Goal: Check status: Check status

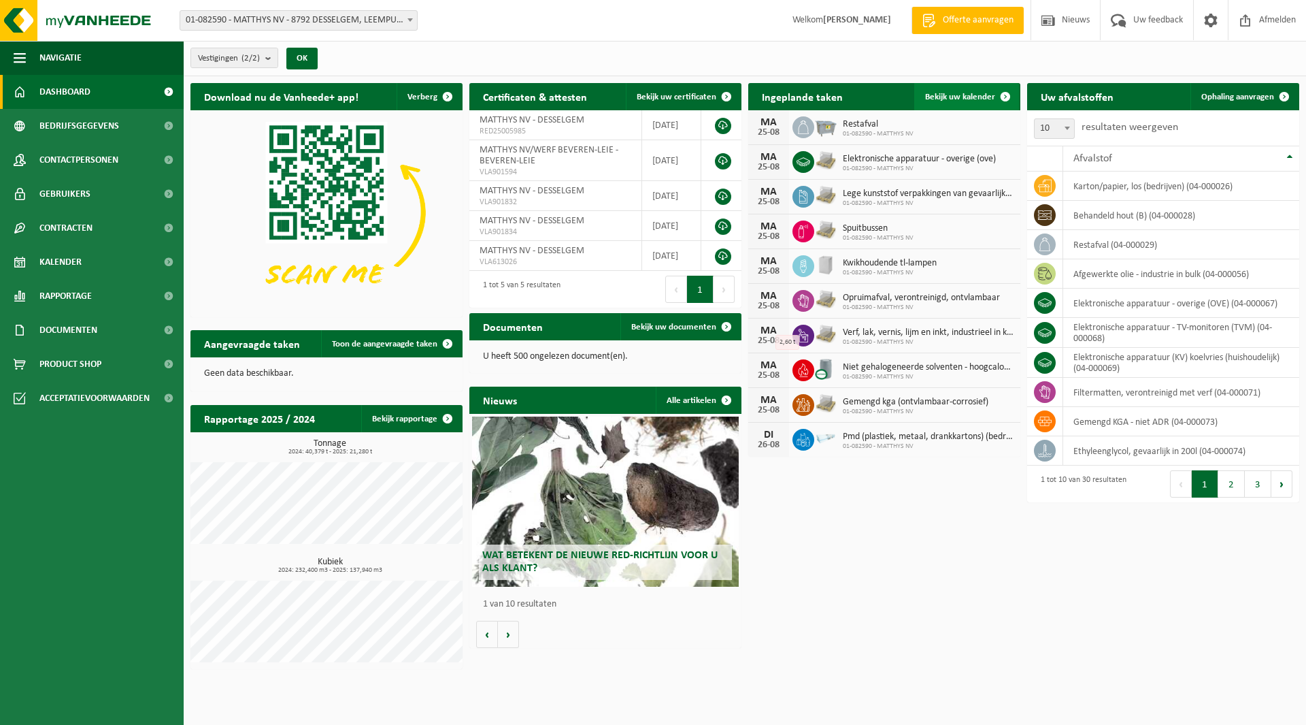
click at [969, 95] on span "Bekijk uw kalender" at bounding box center [960, 97] width 70 height 9
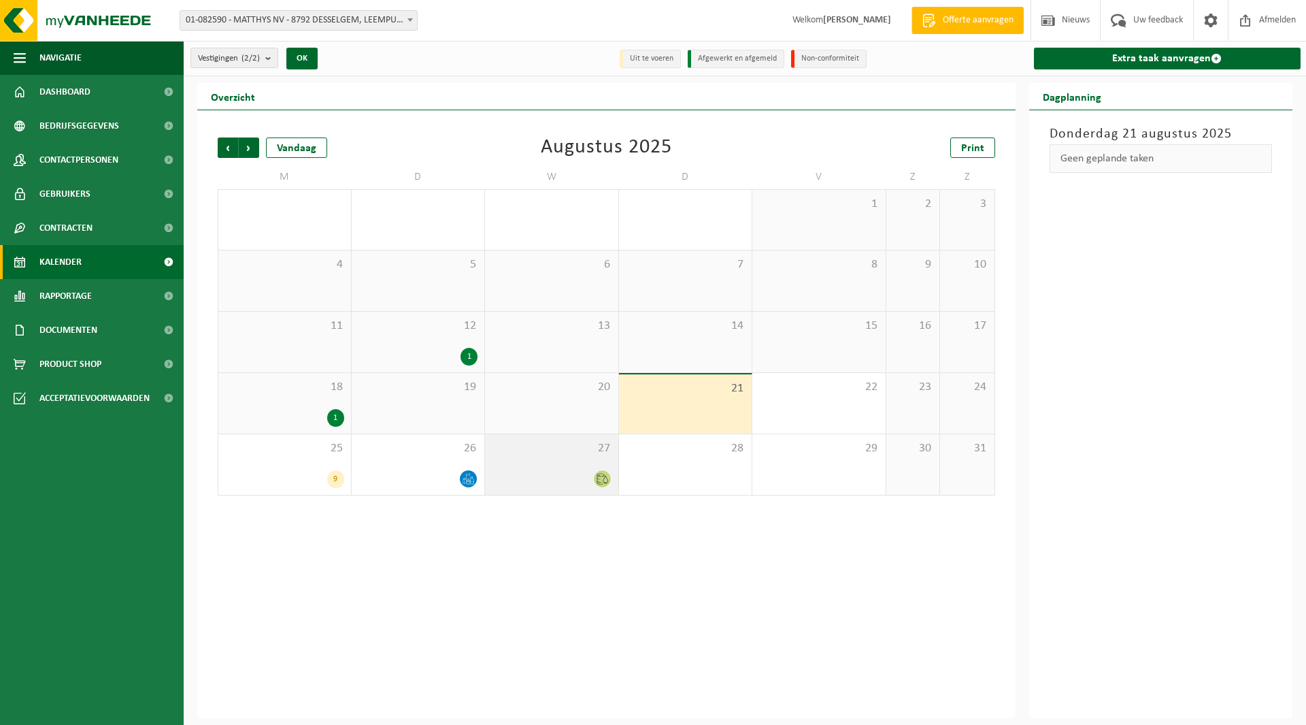
click at [601, 481] on icon at bounding box center [603, 479] width 12 height 12
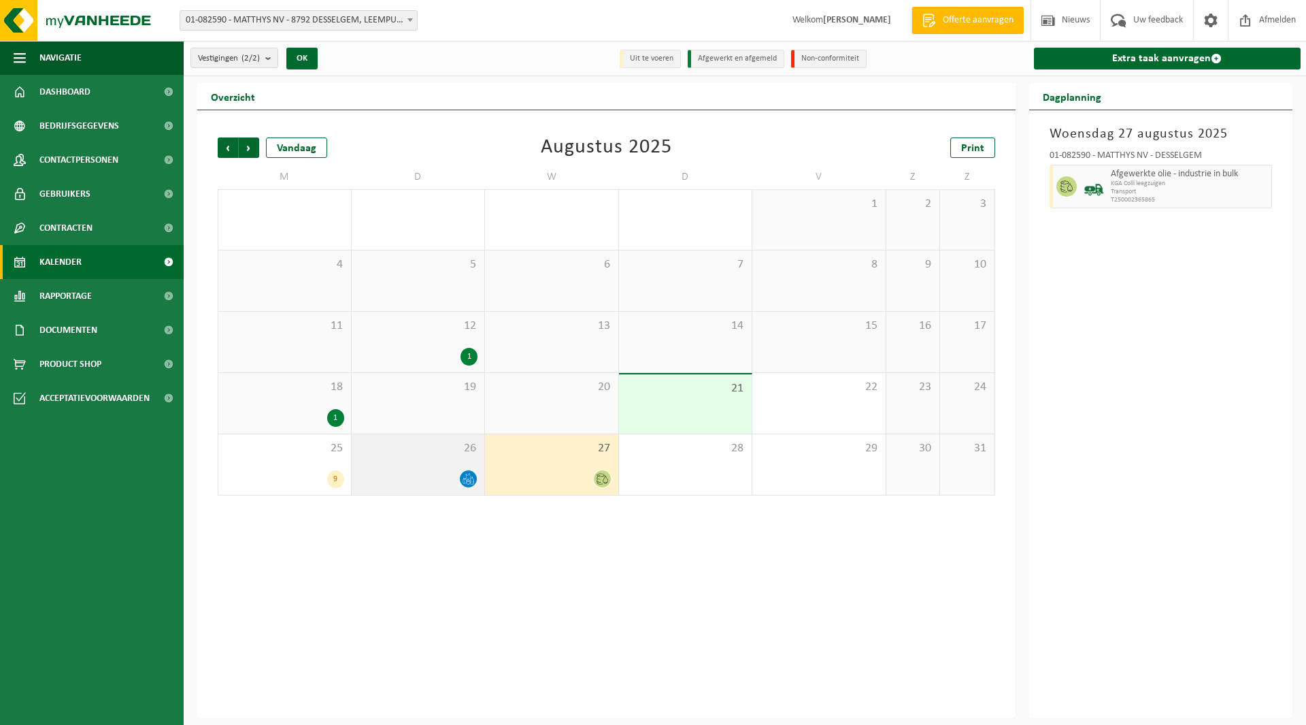
click at [469, 478] on icon at bounding box center [469, 479] width 12 height 12
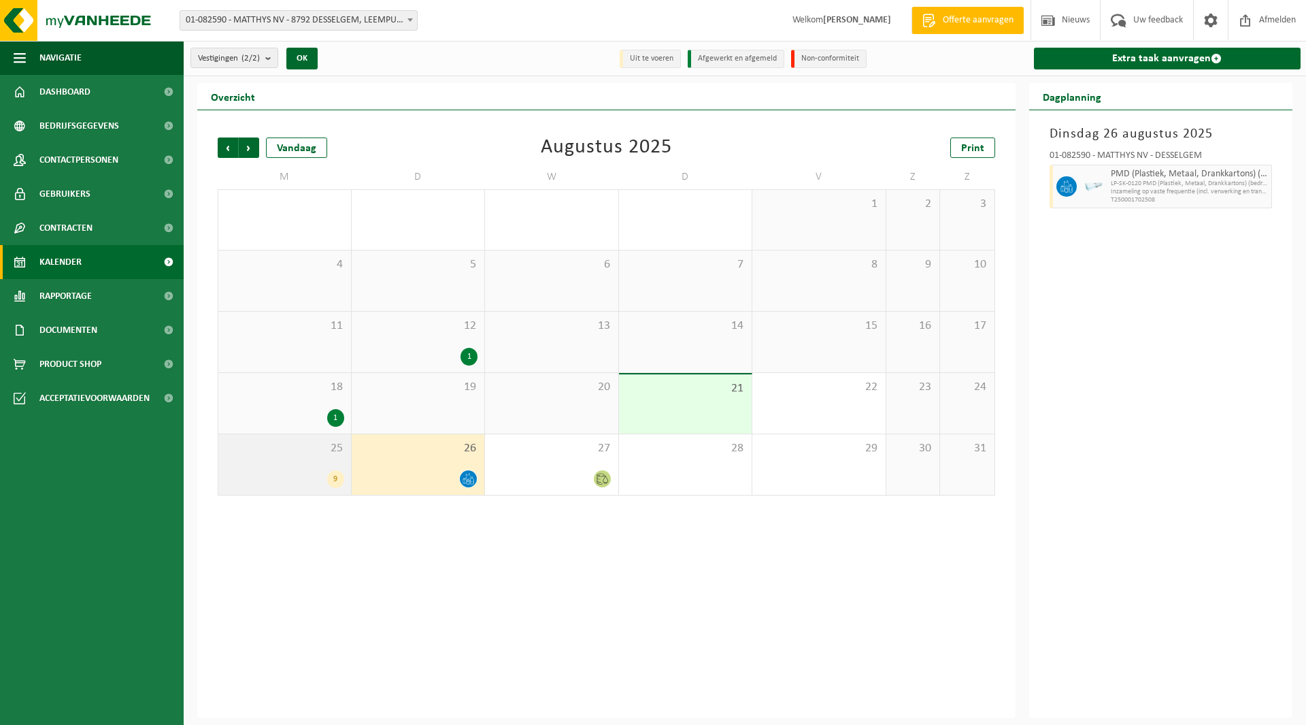
click at [297, 478] on div "9" at bounding box center [284, 479] width 119 height 18
